Goal: Information Seeking & Learning: Learn about a topic

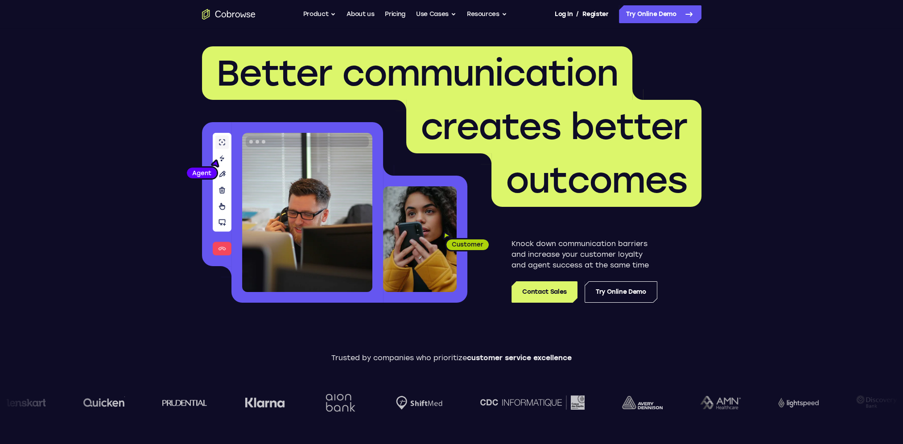
click at [688, 80] on h1 "Better communication creates better outcomes" at bounding box center [451, 126] width 499 height 160
click at [541, 181] on span "outcomes" at bounding box center [595, 180] width 181 height 43
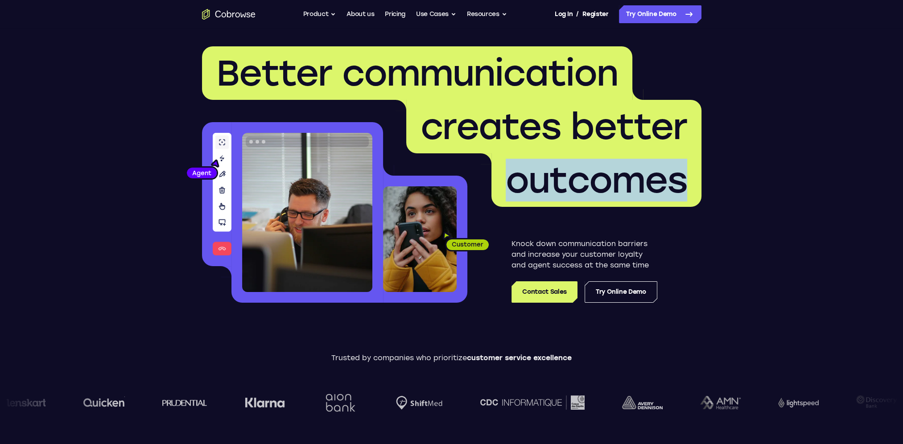
click at [541, 181] on span "outcomes" at bounding box center [595, 180] width 181 height 43
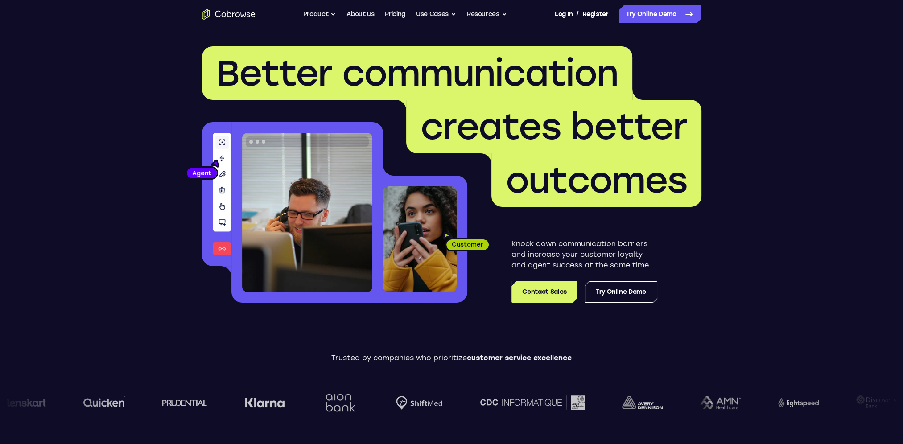
click at [321, 14] on button "Product" at bounding box center [319, 14] width 33 height 18
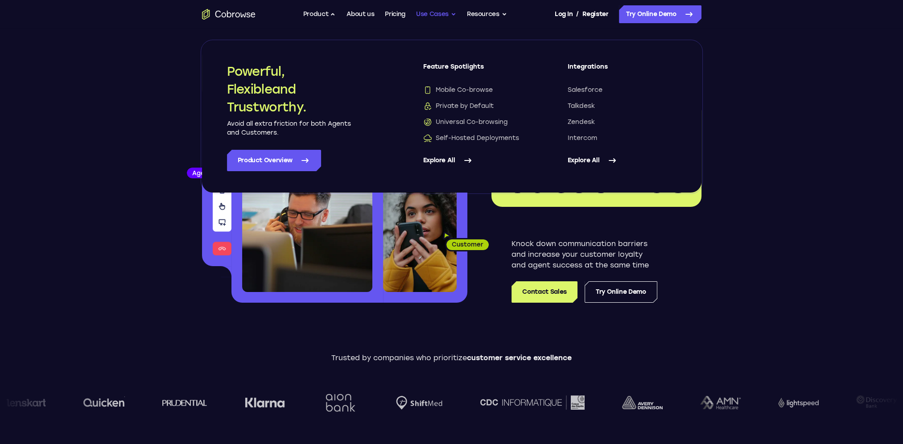
click at [447, 14] on button "Use Cases" at bounding box center [436, 14] width 40 height 18
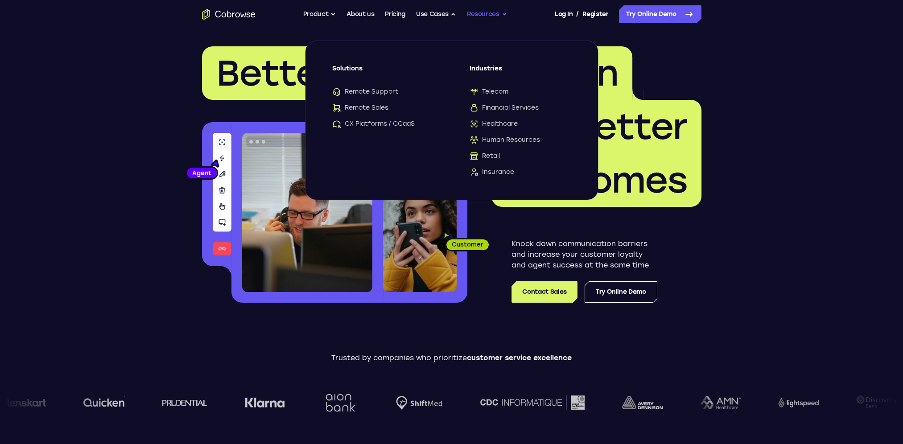
click at [494, 16] on button "Resources" at bounding box center [487, 14] width 40 height 18
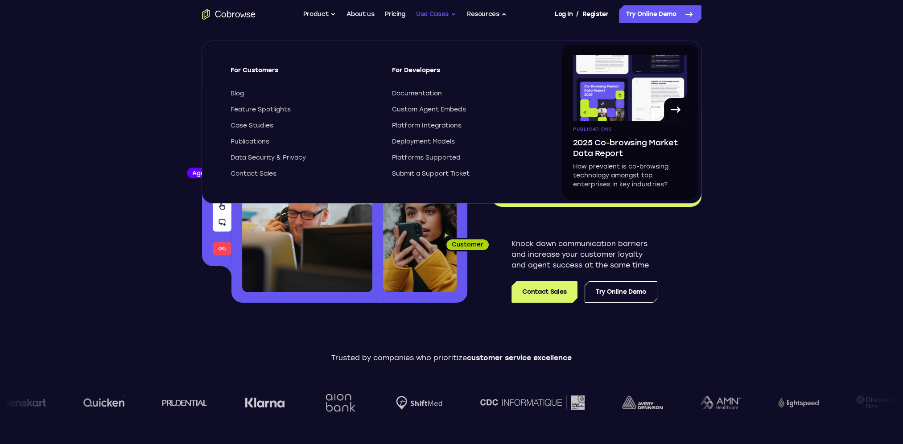
click at [427, 14] on button "Use Cases" at bounding box center [436, 14] width 40 height 18
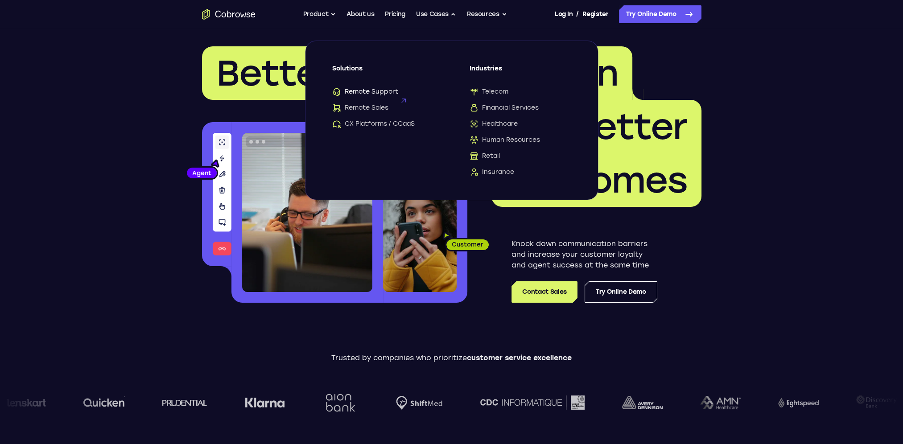
click at [382, 96] on span "Remote Support" at bounding box center [365, 91] width 66 height 9
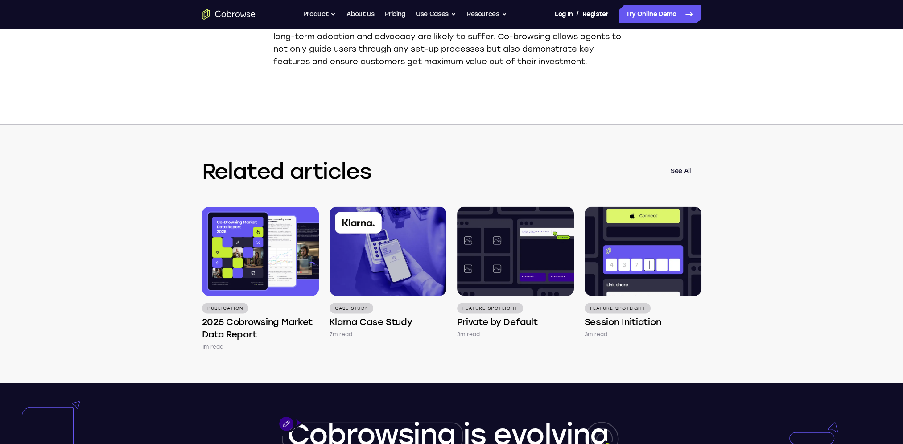
scroll to position [2362, 0]
